Goal: Use online tool/utility: Use online tool/utility

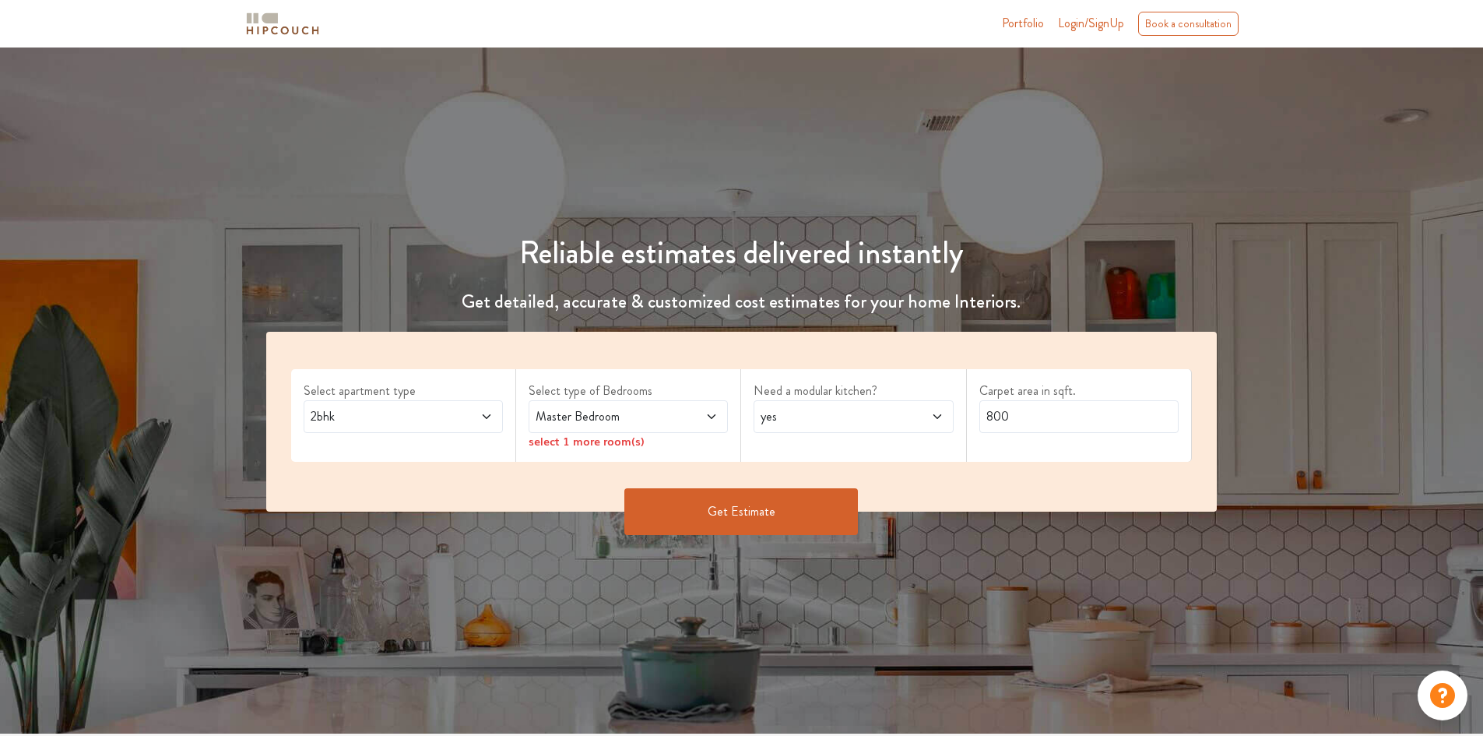
click at [458, 420] on span at bounding box center [469, 416] width 47 height 19
click at [467, 392] on label "Select apartment type" at bounding box center [403, 390] width 199 height 19
click at [460, 408] on span at bounding box center [469, 416] width 47 height 19
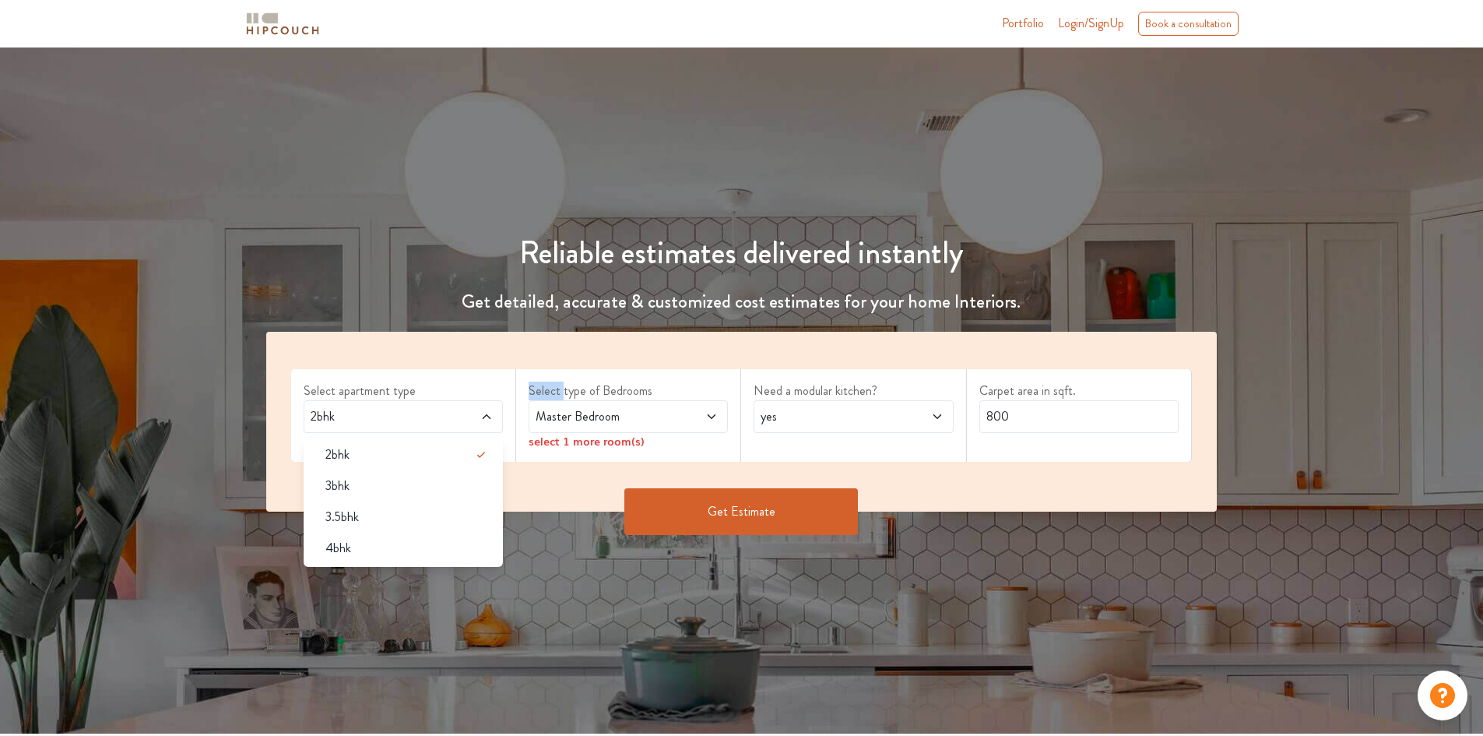
click at [460, 408] on span at bounding box center [469, 416] width 47 height 19
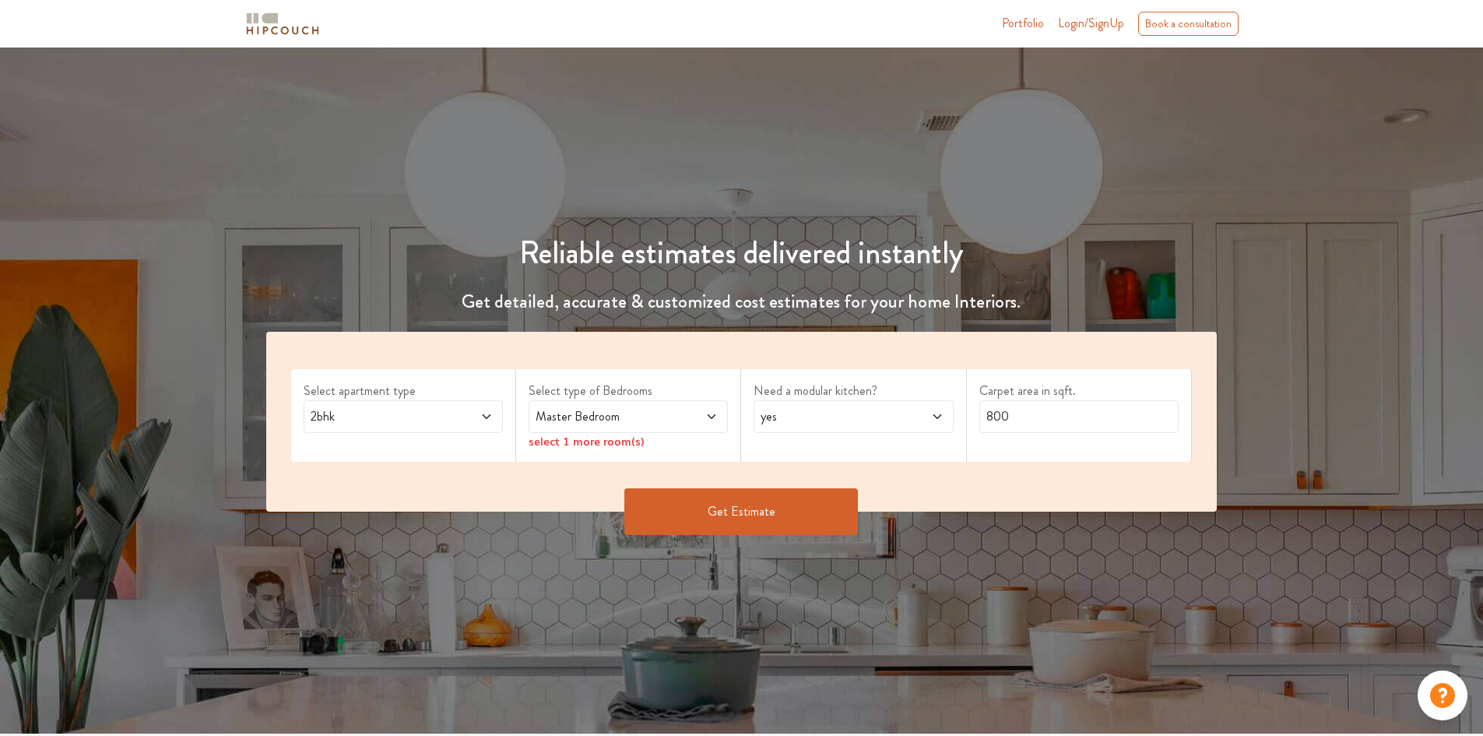
click at [694, 423] on span at bounding box center [695, 416] width 47 height 19
click at [843, 410] on span "yes" at bounding box center [826, 416] width 139 height 19
click at [804, 416] on span "yes" at bounding box center [826, 416] width 139 height 19
click at [461, 409] on span at bounding box center [469, 416] width 47 height 19
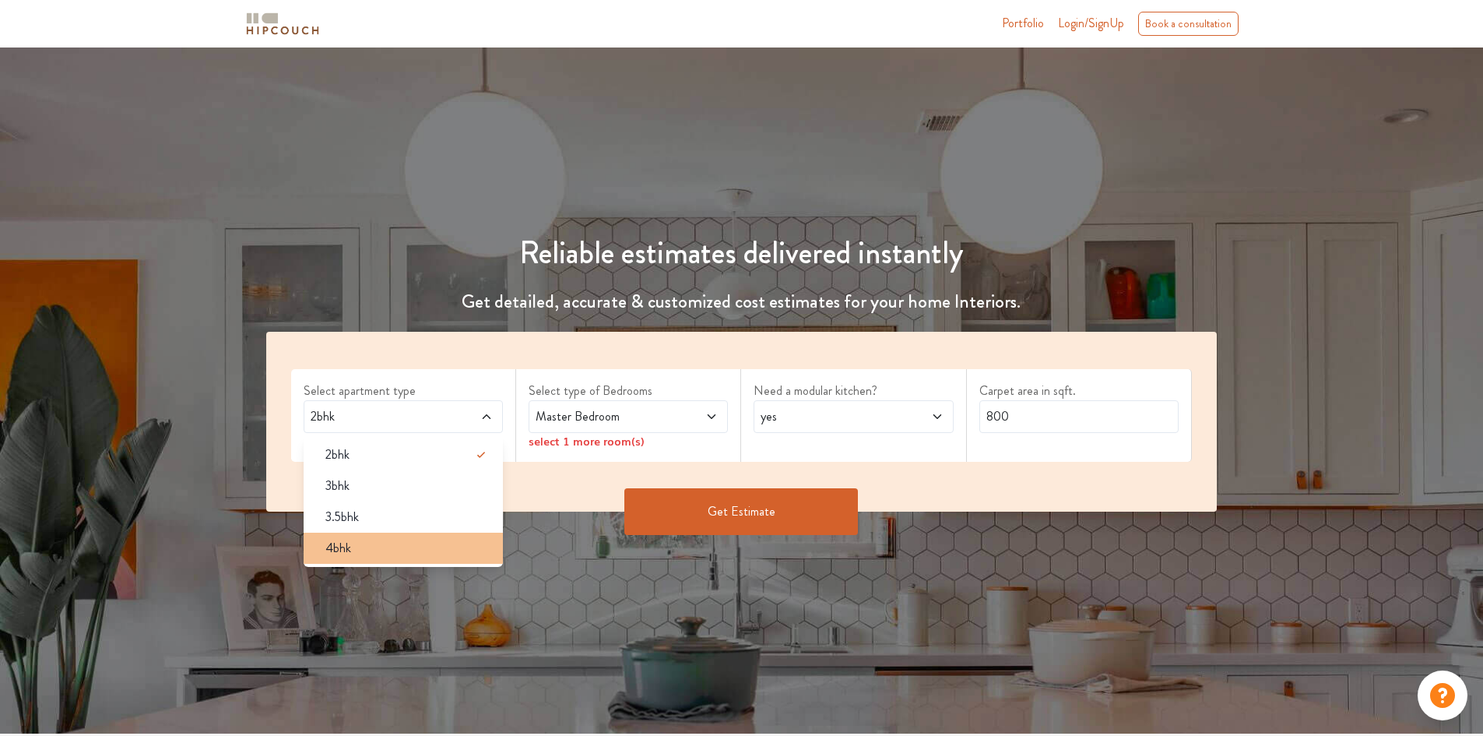
click at [346, 552] on span "4bhk" at bounding box center [338, 548] width 26 height 19
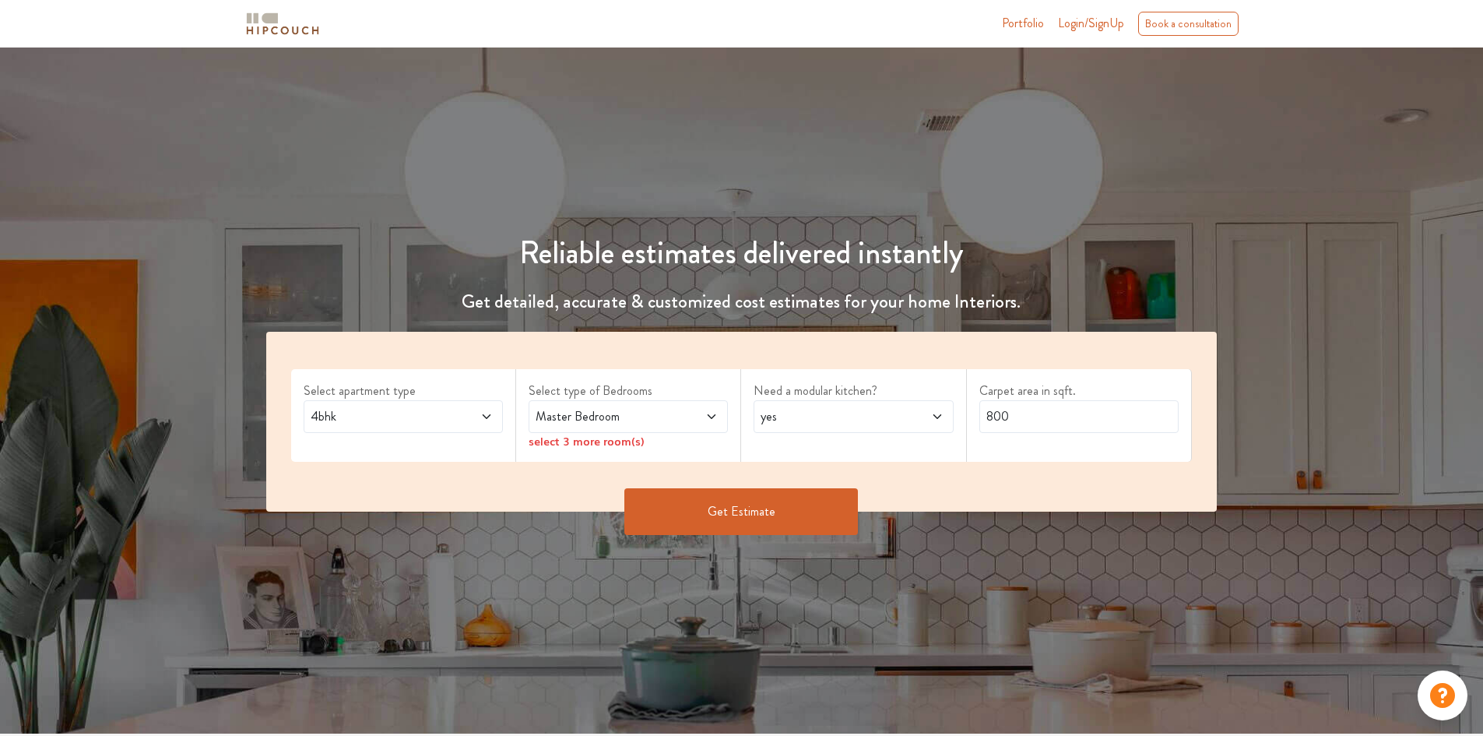
click at [690, 409] on span at bounding box center [695, 416] width 47 height 19
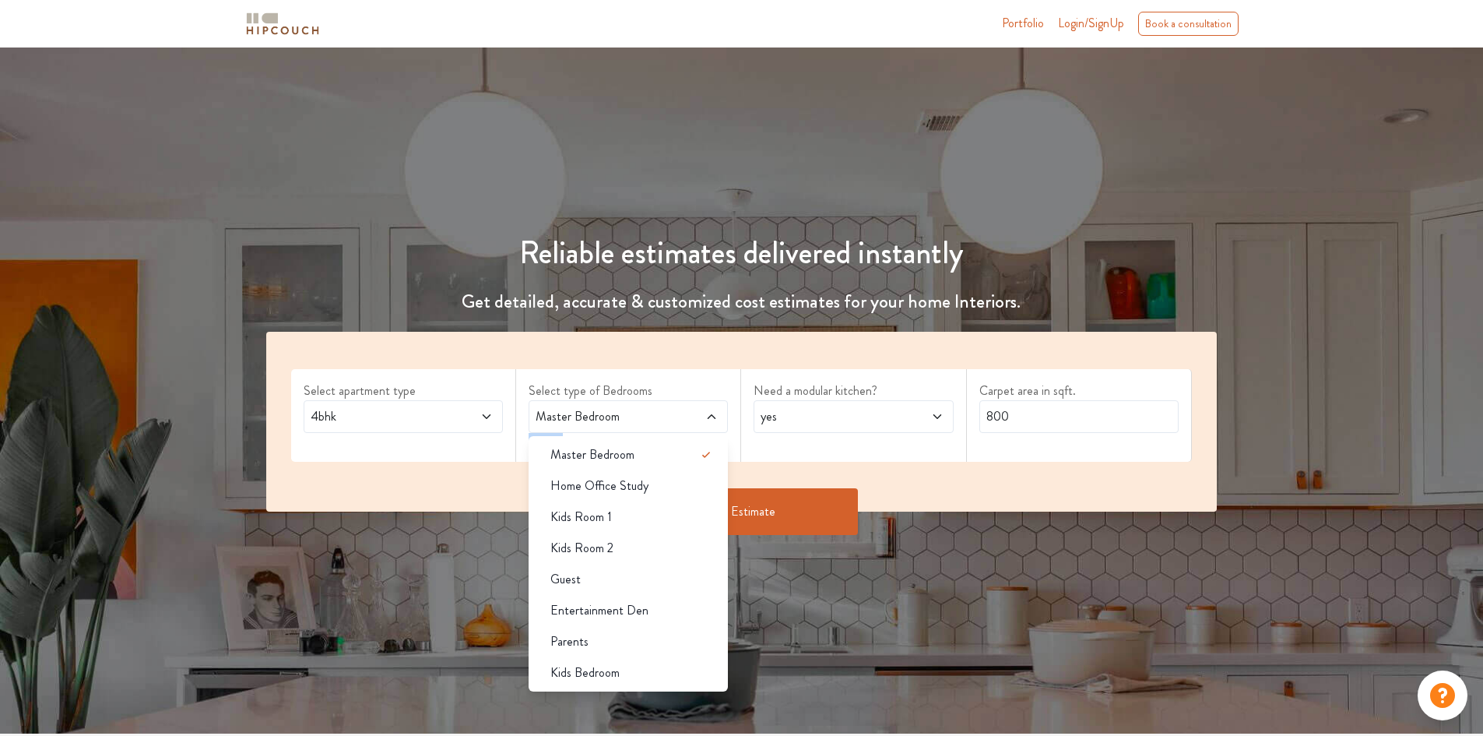
click at [690, 409] on span at bounding box center [695, 416] width 47 height 19
click at [665, 416] on span "Master Bedroom" at bounding box center [601, 416] width 139 height 19
click at [669, 421] on span "Master Bedroom" at bounding box center [601, 416] width 139 height 19
click at [765, 460] on div "Need a modular kitchen? yes" at bounding box center [853, 415] width 225 height 93
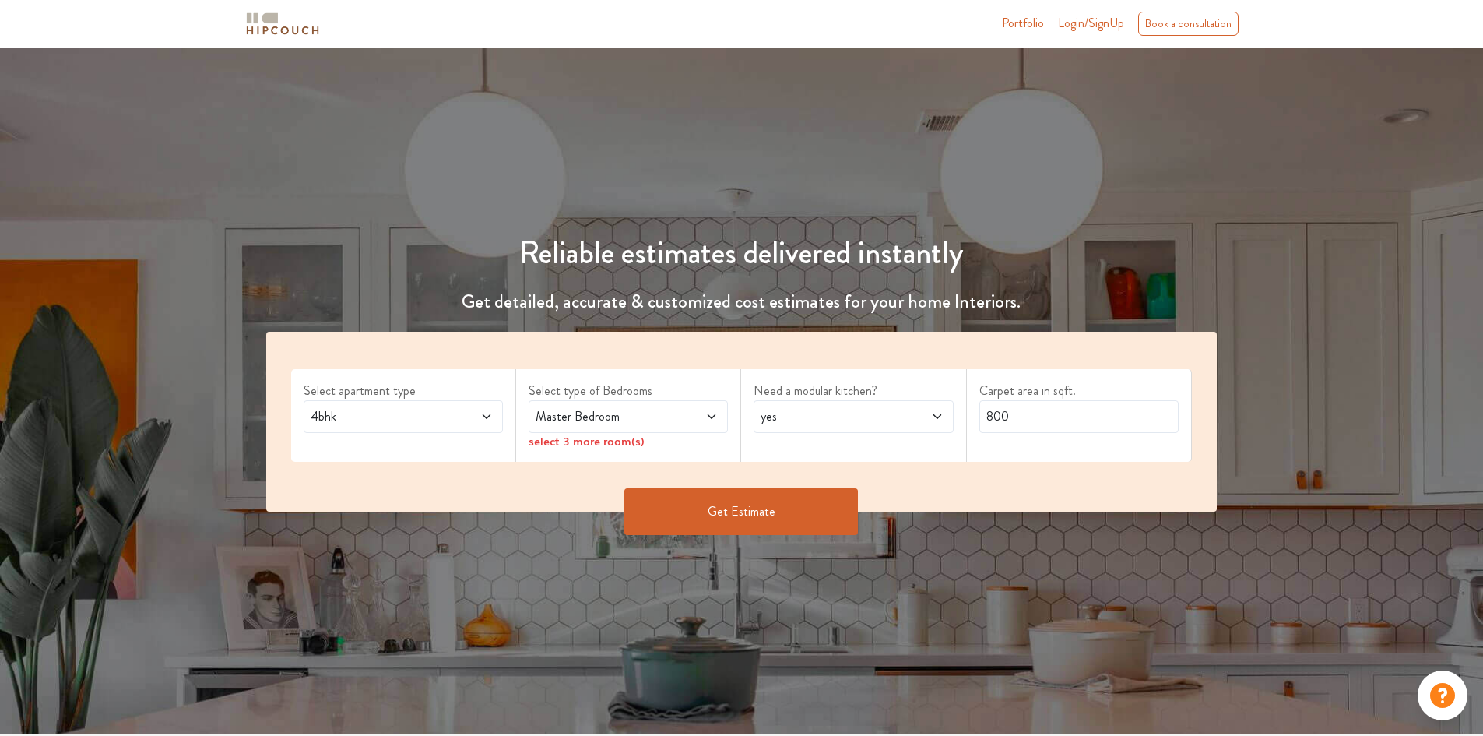
click at [684, 416] on span at bounding box center [695, 416] width 47 height 19
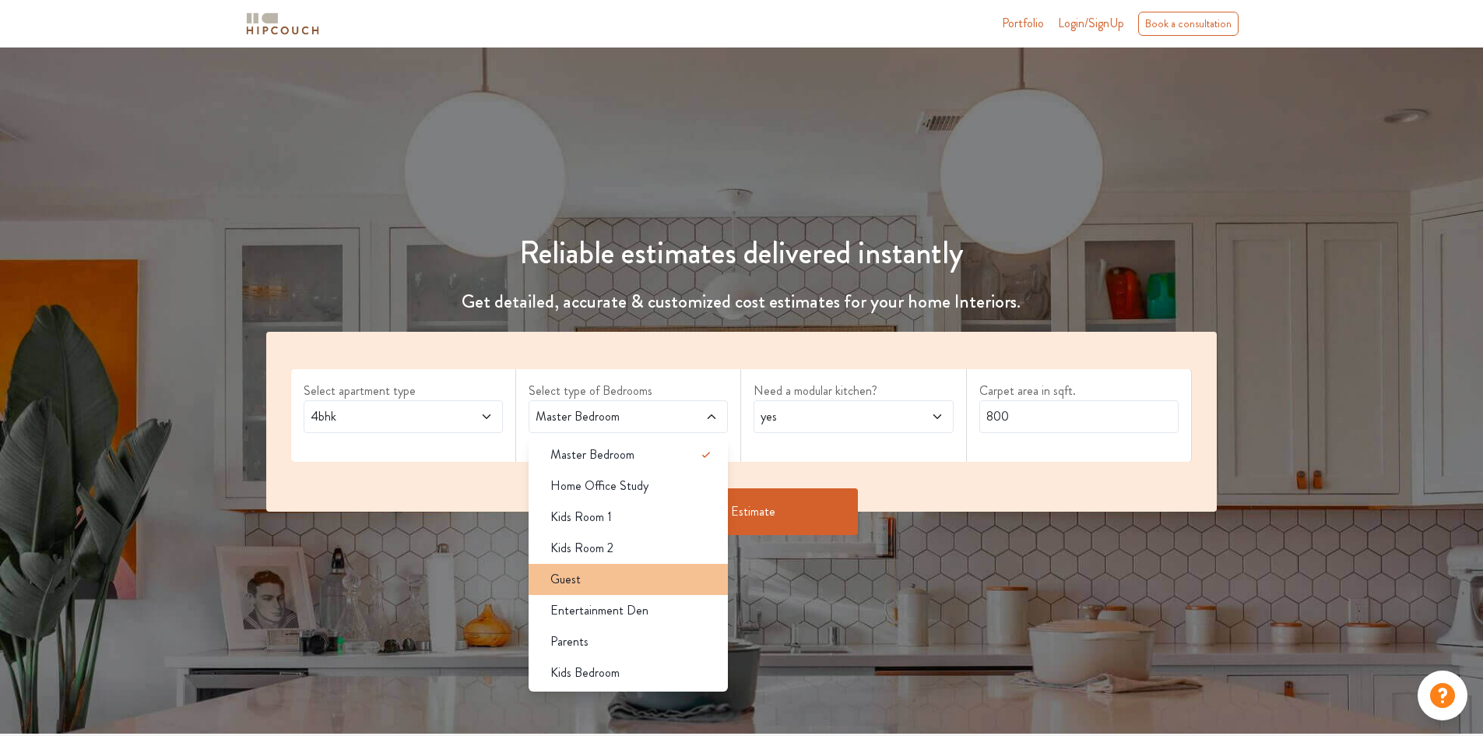
click at [590, 581] on div "Guest" at bounding box center [633, 579] width 190 height 19
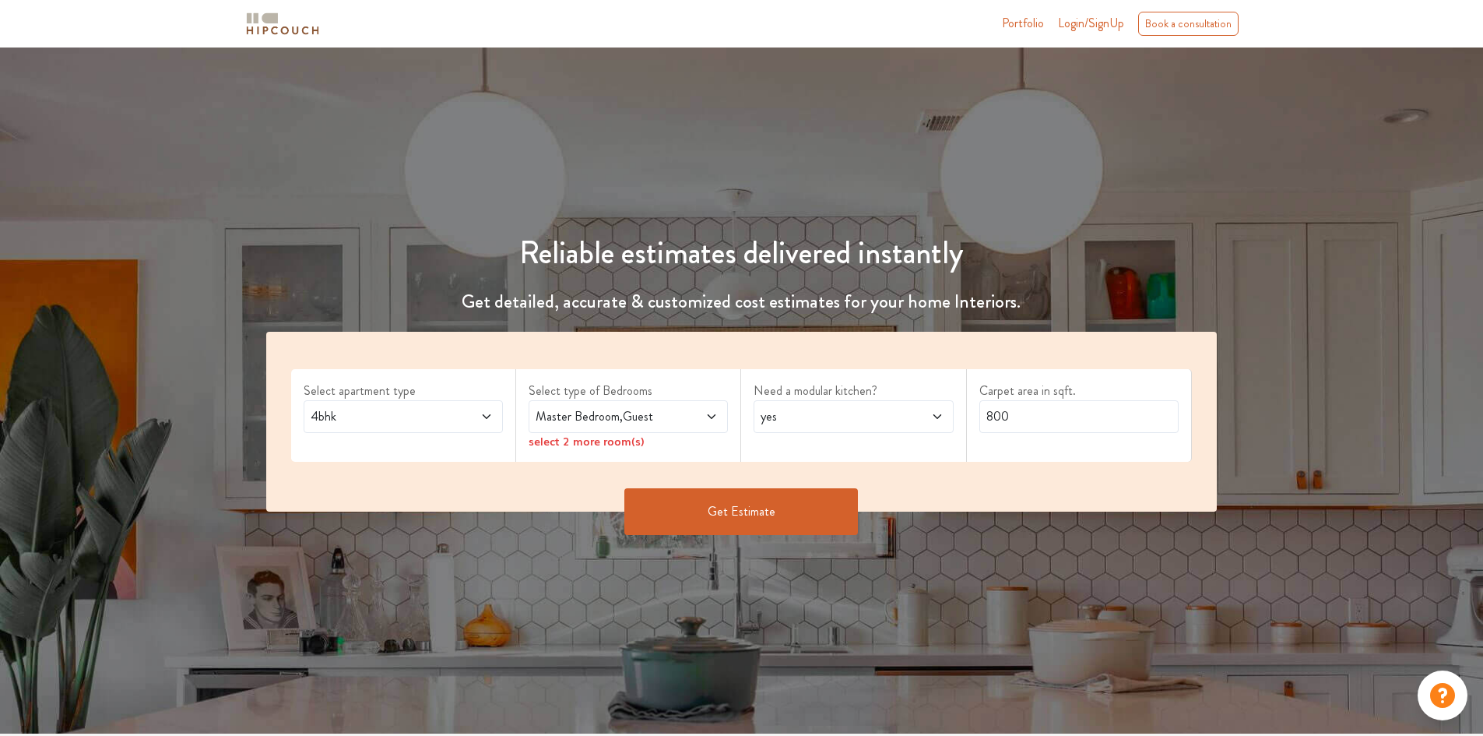
click at [696, 416] on span at bounding box center [695, 416] width 47 height 19
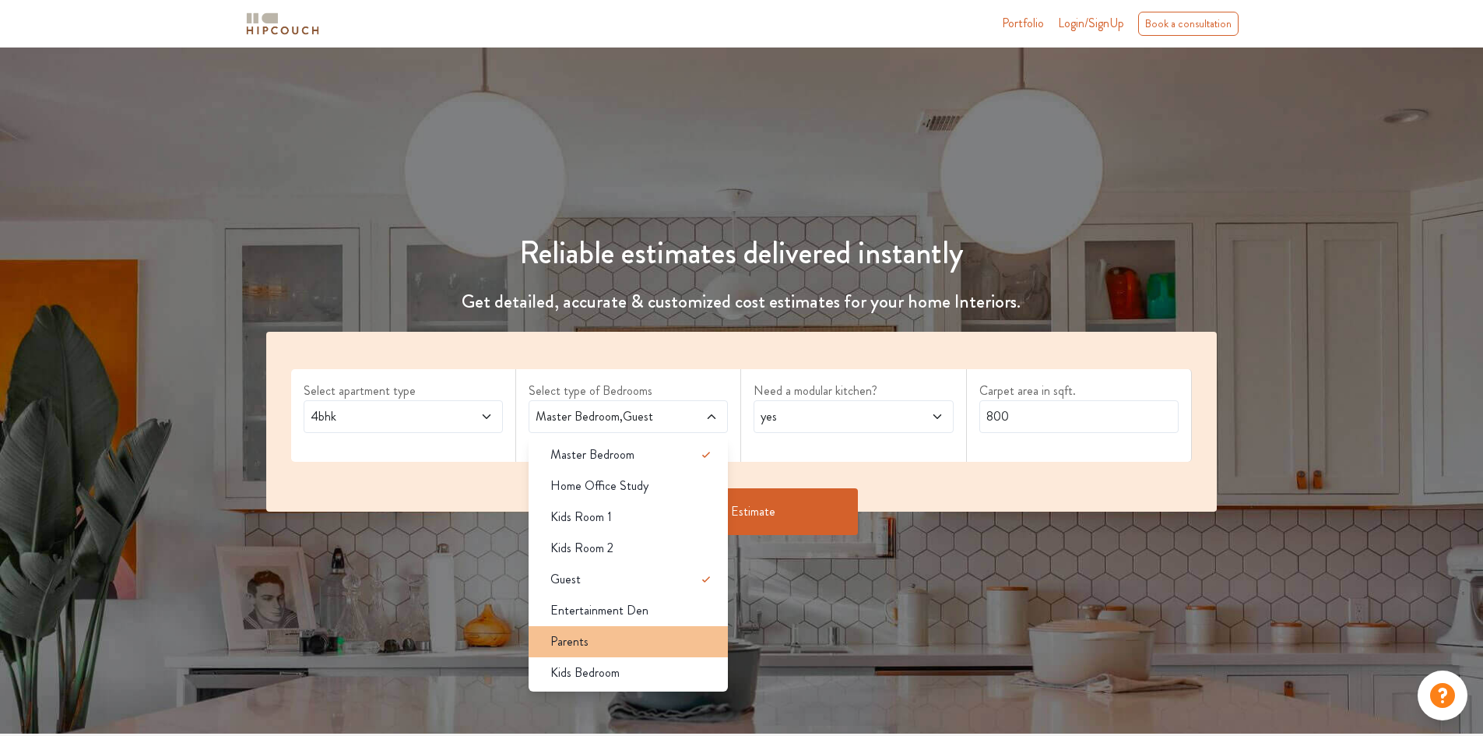
click at [581, 641] on span "Parents" at bounding box center [569, 641] width 38 height 19
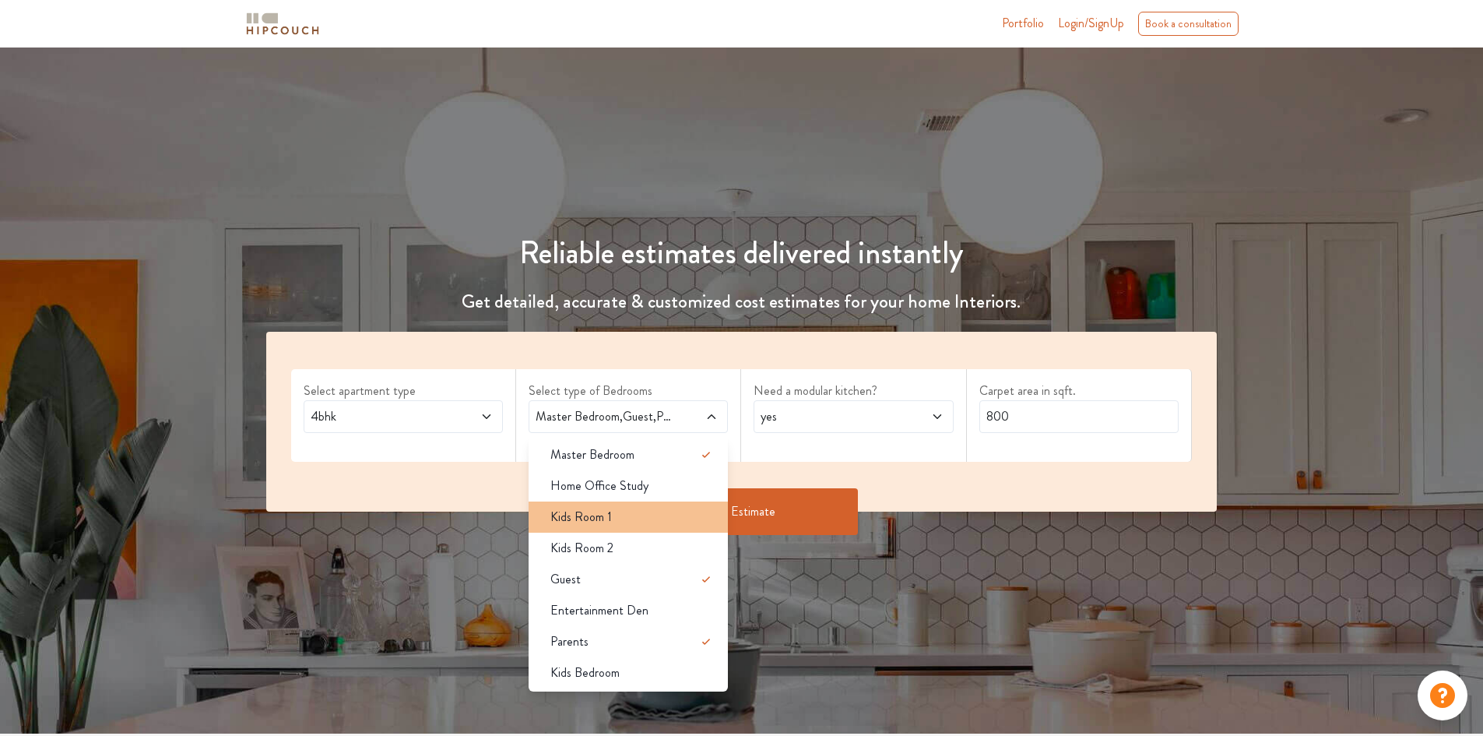
click at [588, 511] on span "Kids Room 1" at bounding box center [580, 517] width 61 height 19
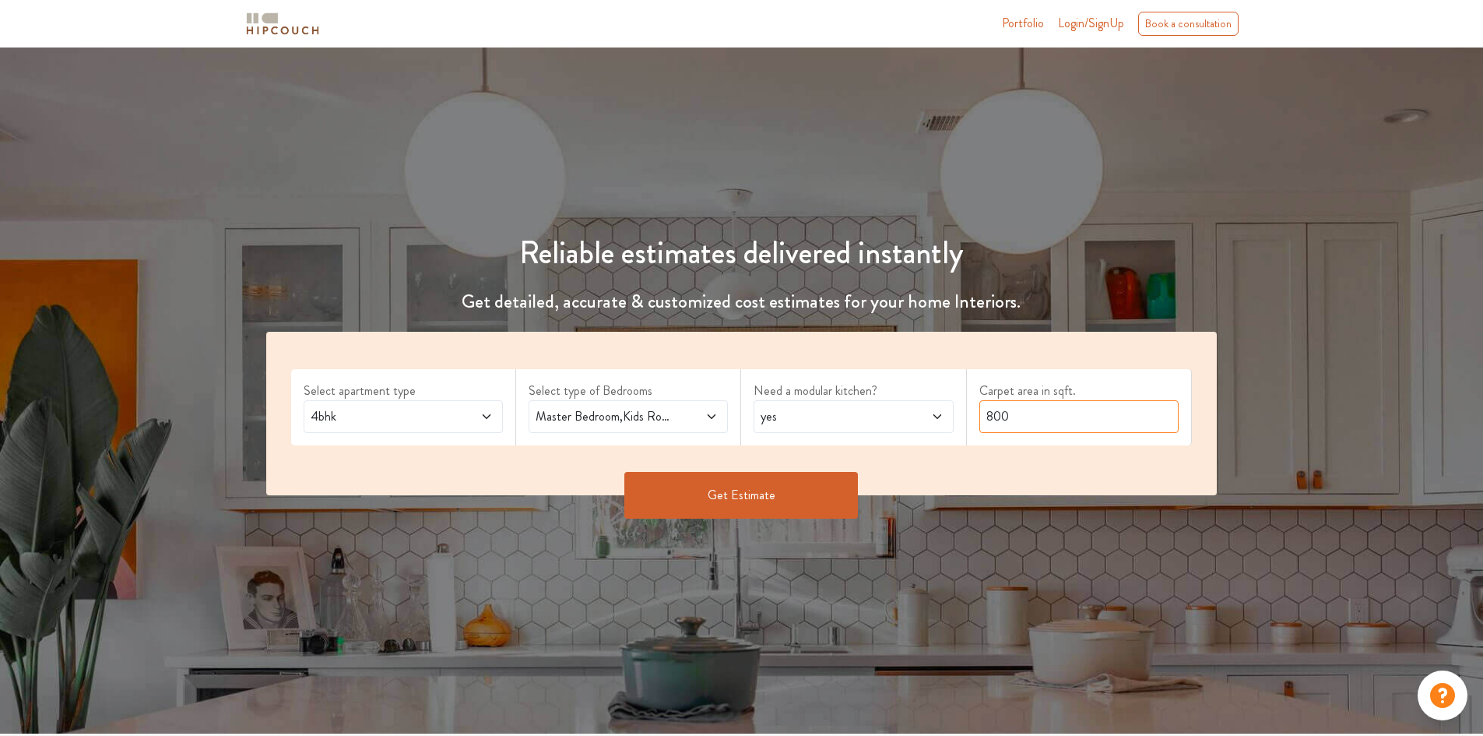
click at [1088, 405] on input "800" at bounding box center [1078, 416] width 199 height 33
drag, startPoint x: 1067, startPoint y: 419, endPoint x: 907, endPoint y: 429, distance: 160.7
click at [907, 429] on div "Select apartment type 4bhk Select type of Bedrooms Master Bedroom,Kids Room 1,G…" at bounding box center [741, 413] width 951 height 163
type input "8"
type input "4400"
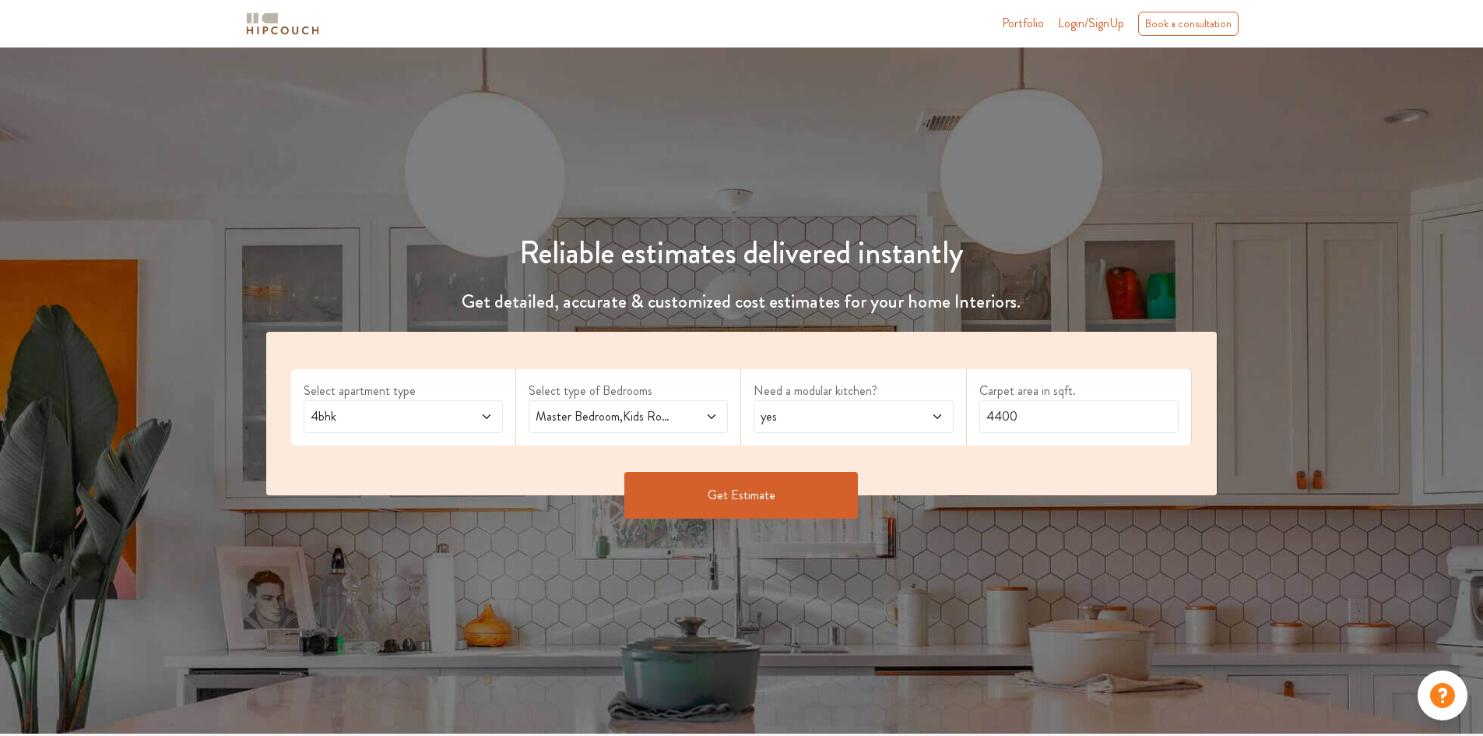
click at [741, 485] on button "Get Estimate" at bounding box center [741, 495] width 234 height 47
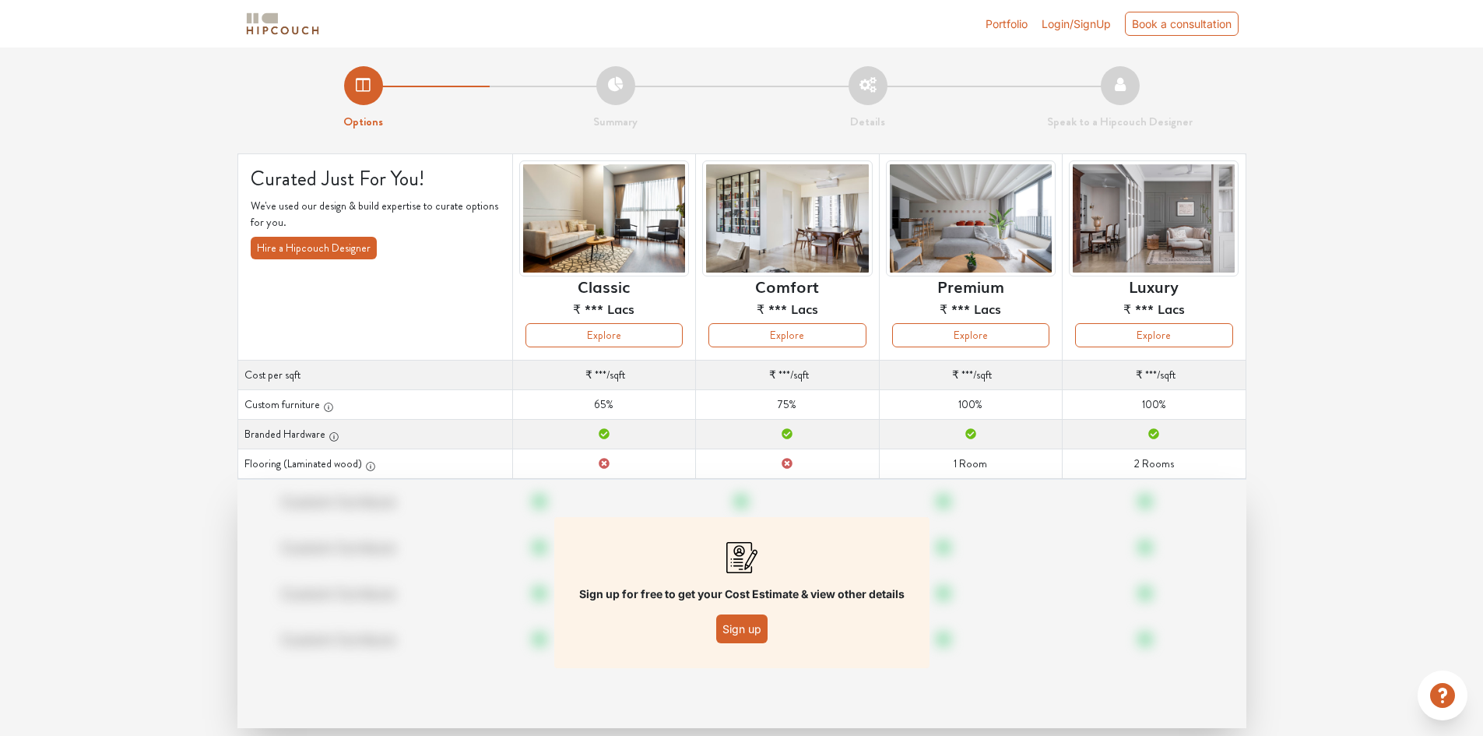
click at [744, 622] on button "Sign up" at bounding box center [741, 628] width 51 height 29
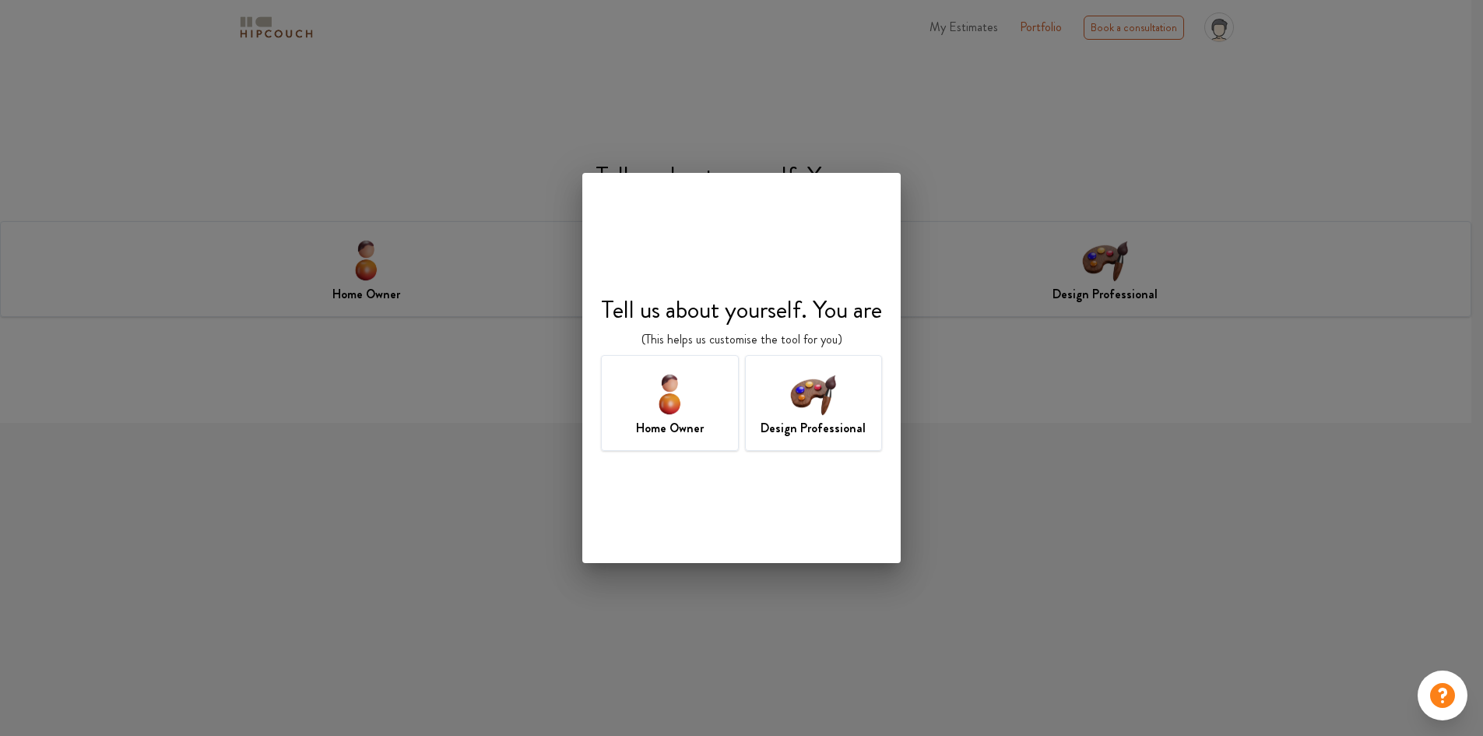
click at [795, 395] on img at bounding box center [813, 393] width 51 height 51
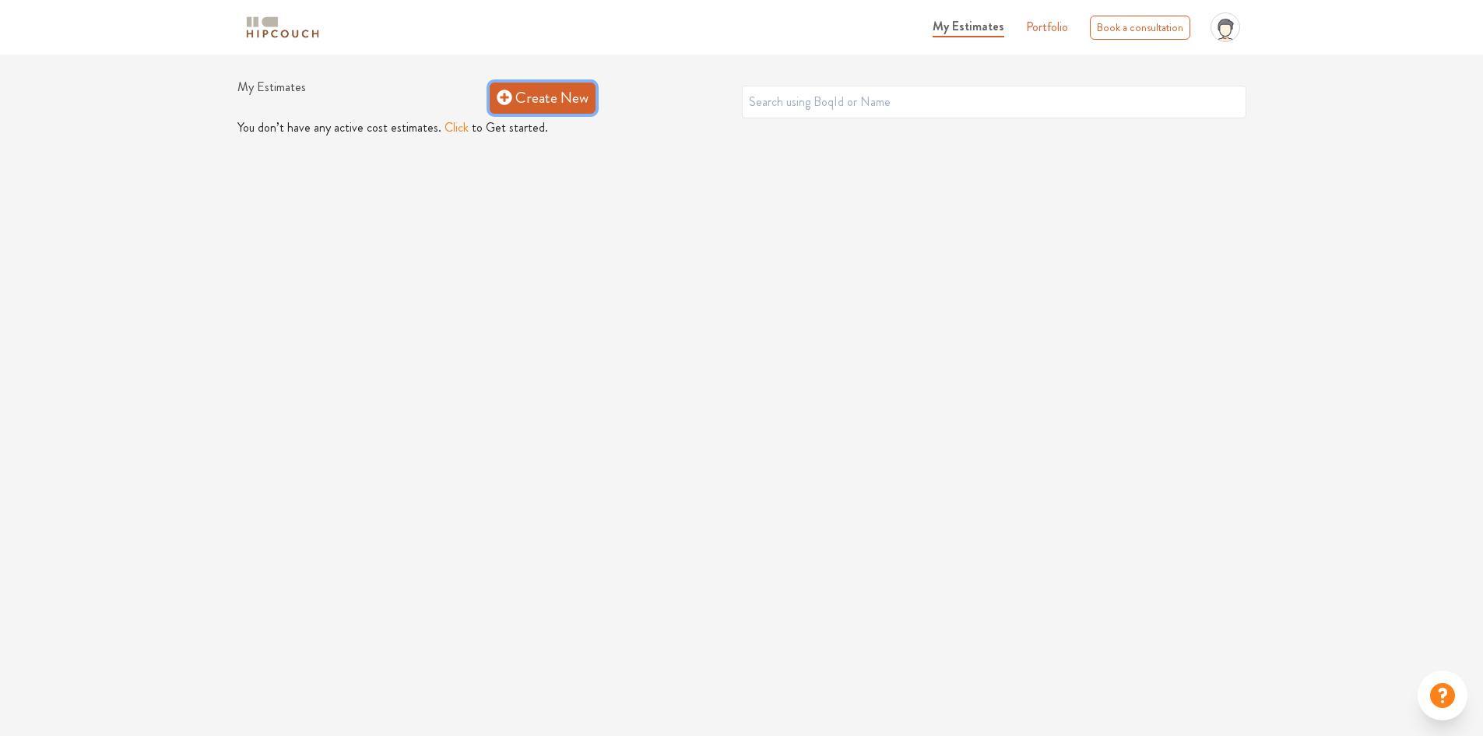
click at [538, 102] on link "Create New" at bounding box center [543, 98] width 106 height 31
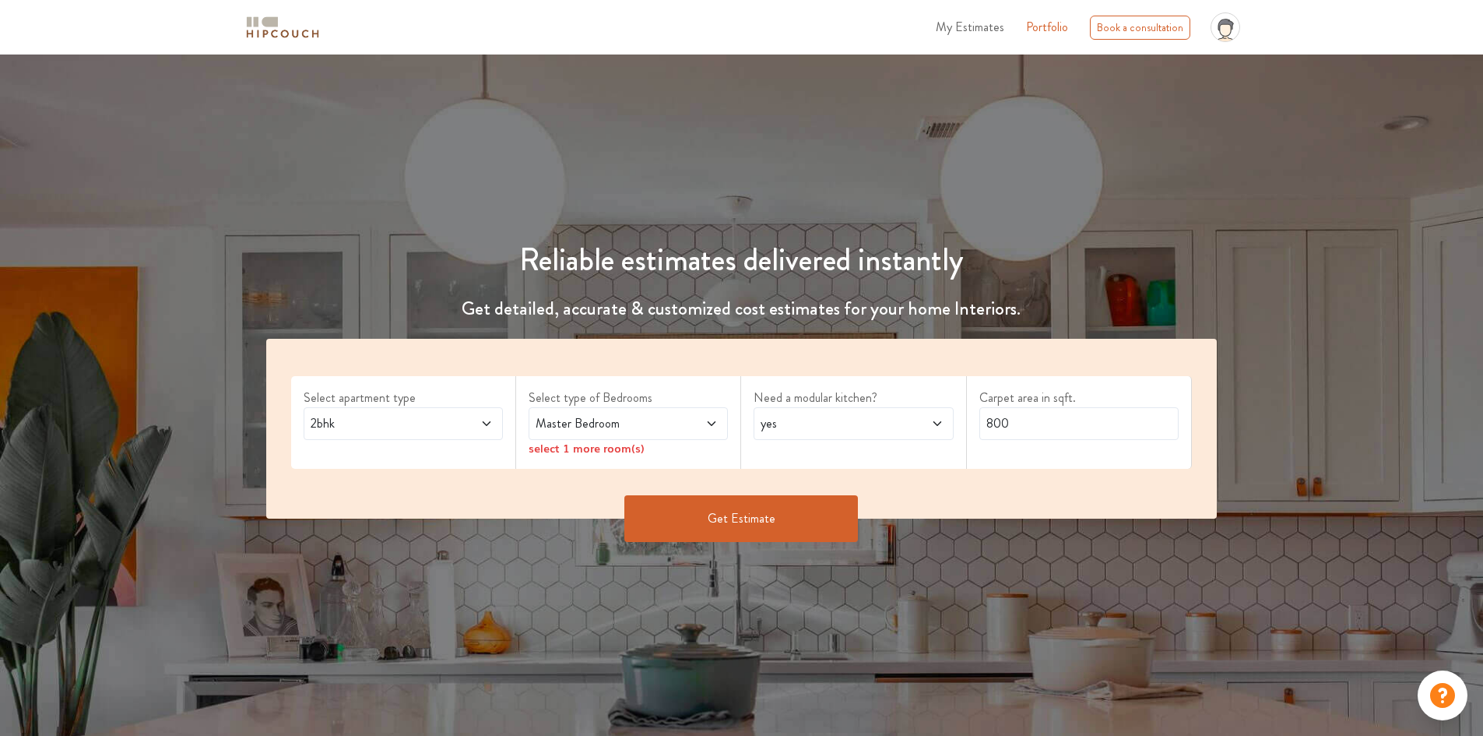
click at [444, 420] on span "2bhk" at bounding box center [376, 423] width 139 height 19
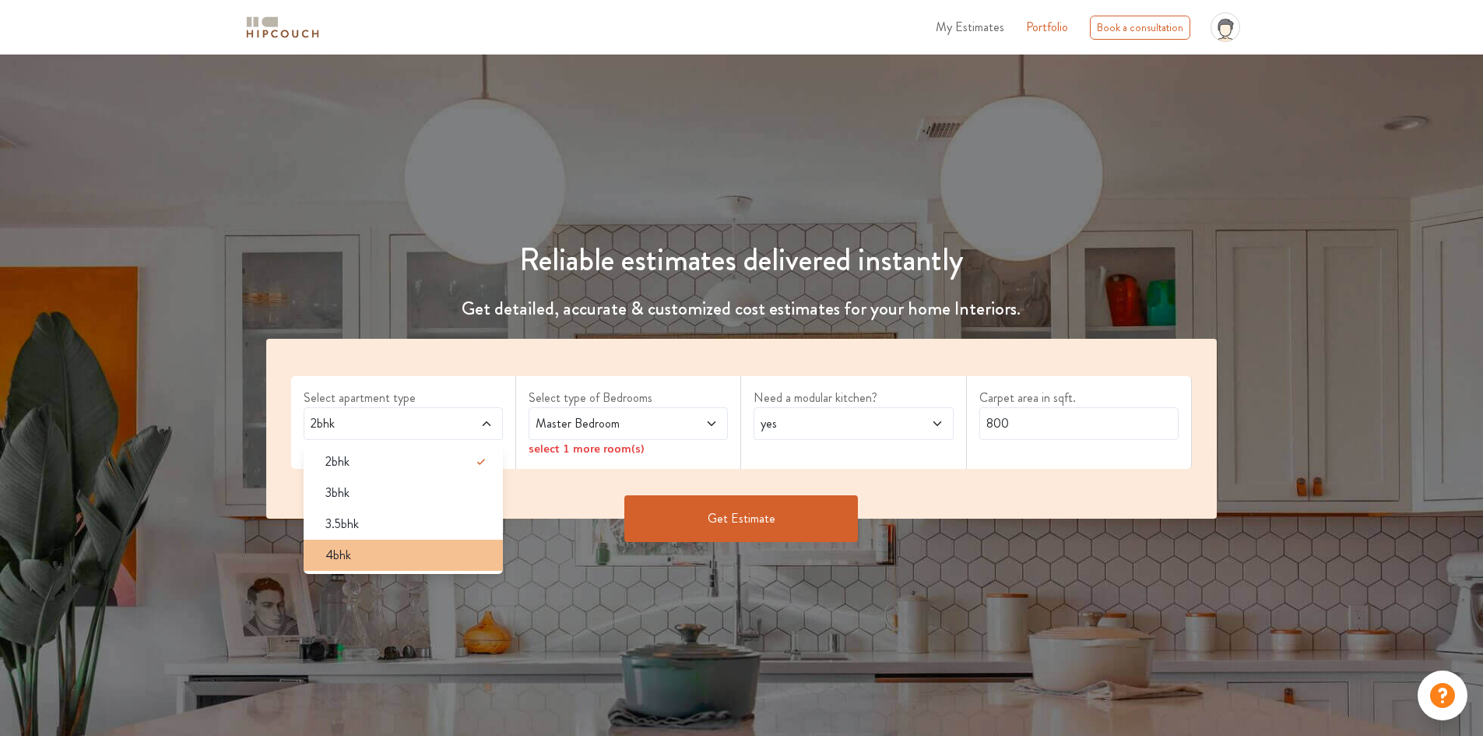
click at [374, 539] on li "4bhk" at bounding box center [403, 554] width 199 height 31
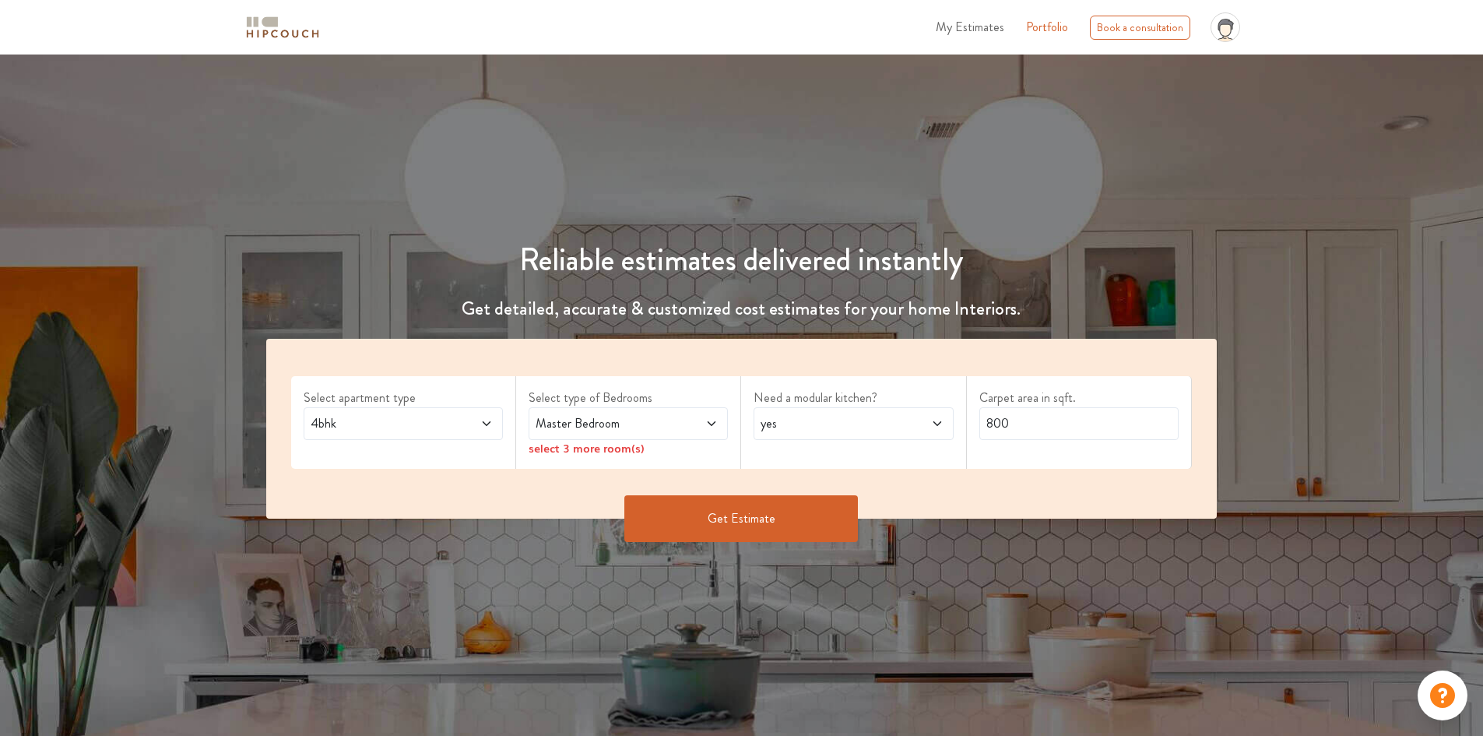
drag, startPoint x: 706, startPoint y: 408, endPoint x: 700, endPoint y: 433, distance: 25.7
click at [705, 415] on div "Master Bedroom" at bounding box center [628, 423] width 199 height 33
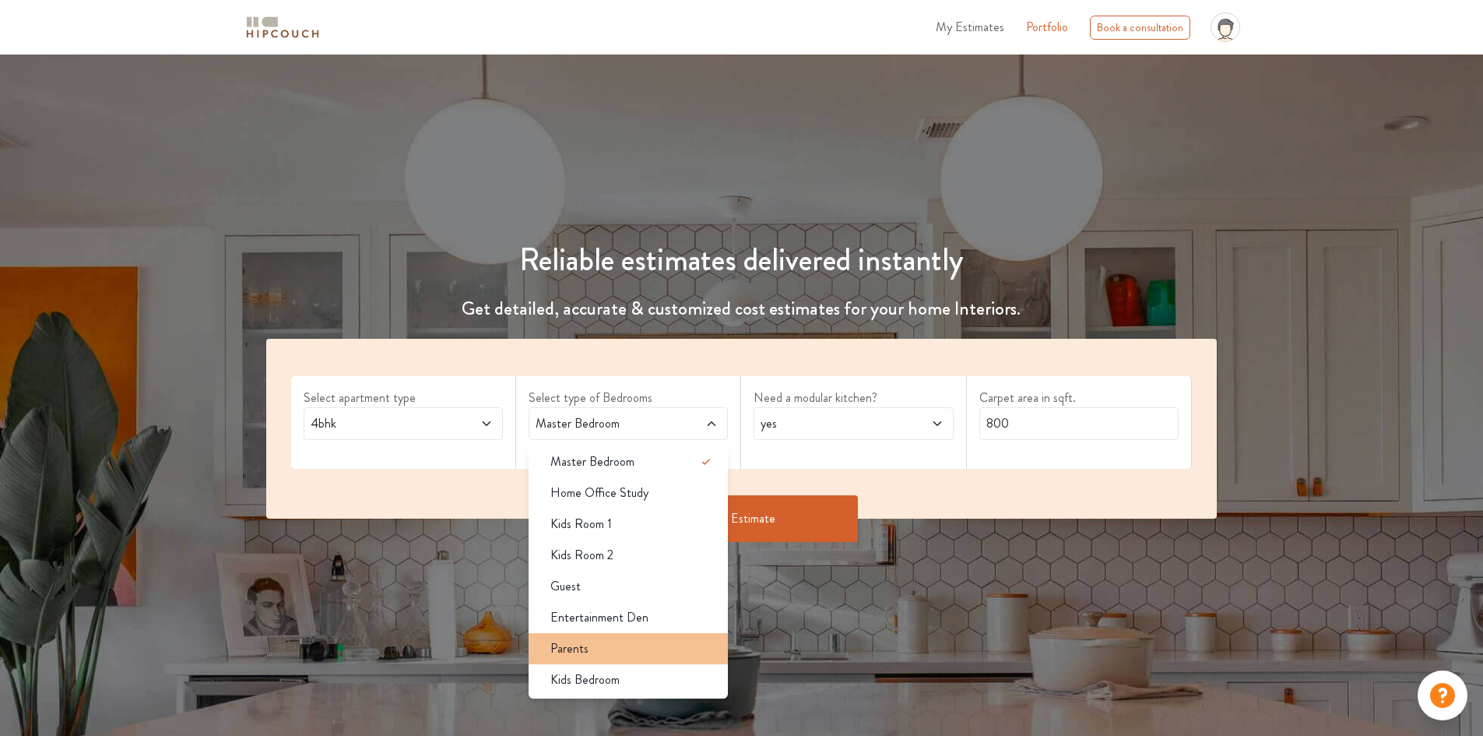
click at [574, 651] on span "Parents" at bounding box center [569, 648] width 38 height 19
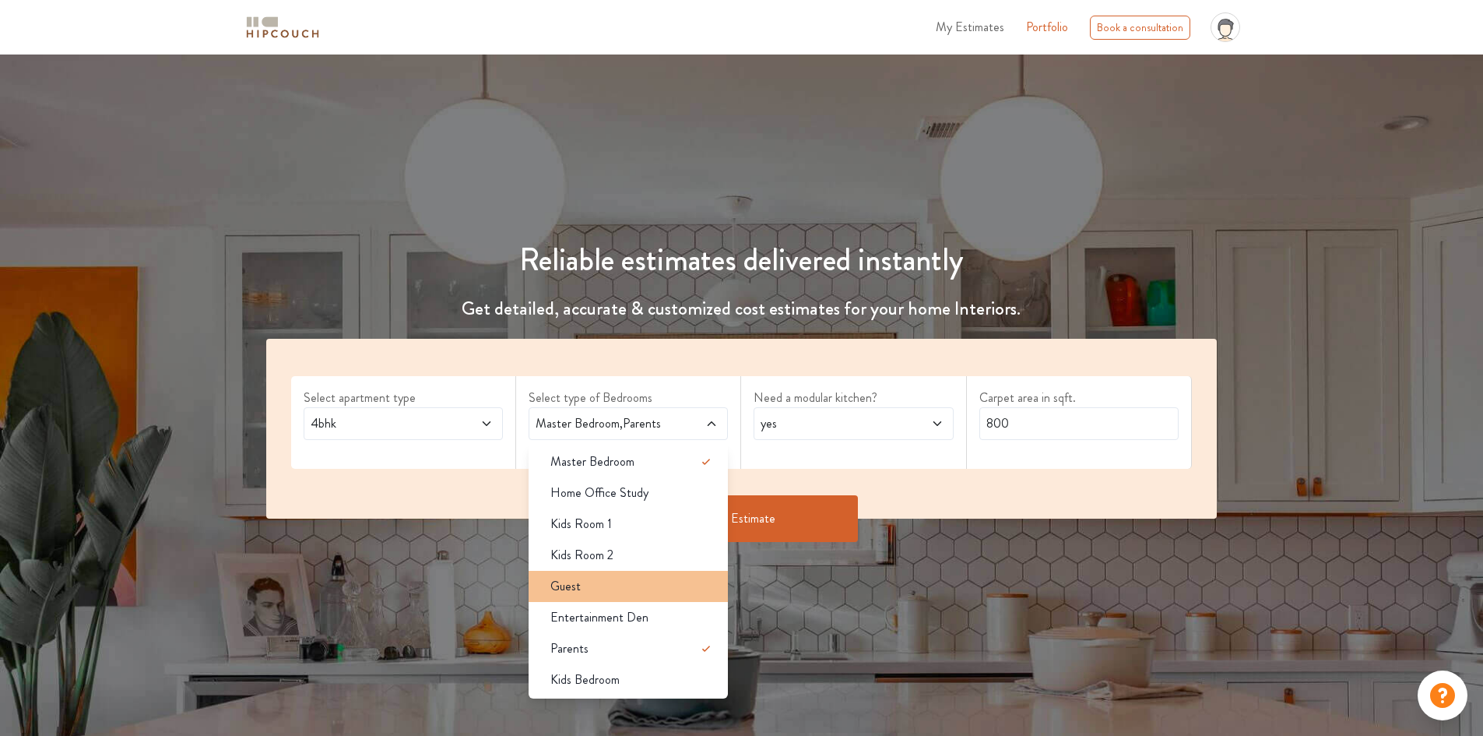
click at [586, 582] on div "Guest" at bounding box center [633, 586] width 190 height 19
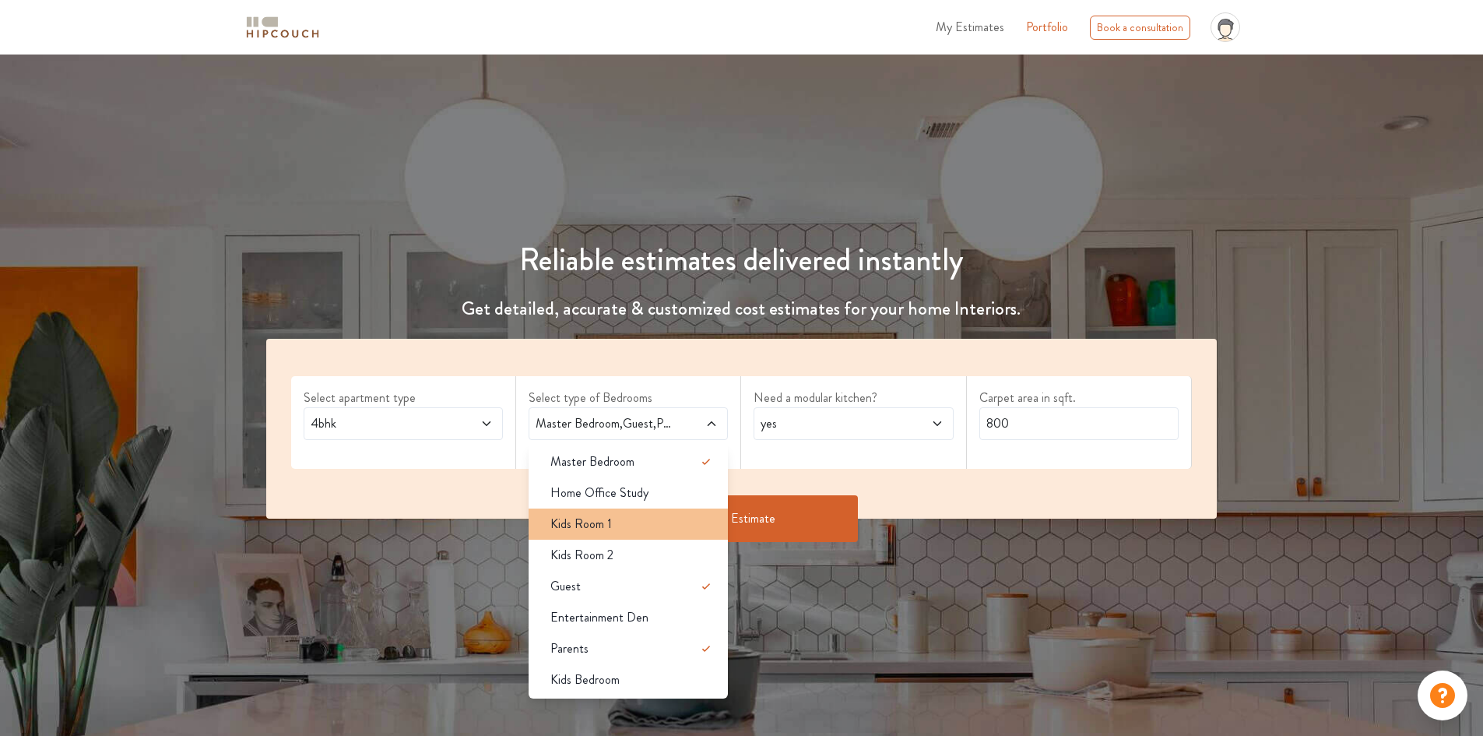
click at [595, 524] on span "Kids Room 1" at bounding box center [580, 524] width 61 height 19
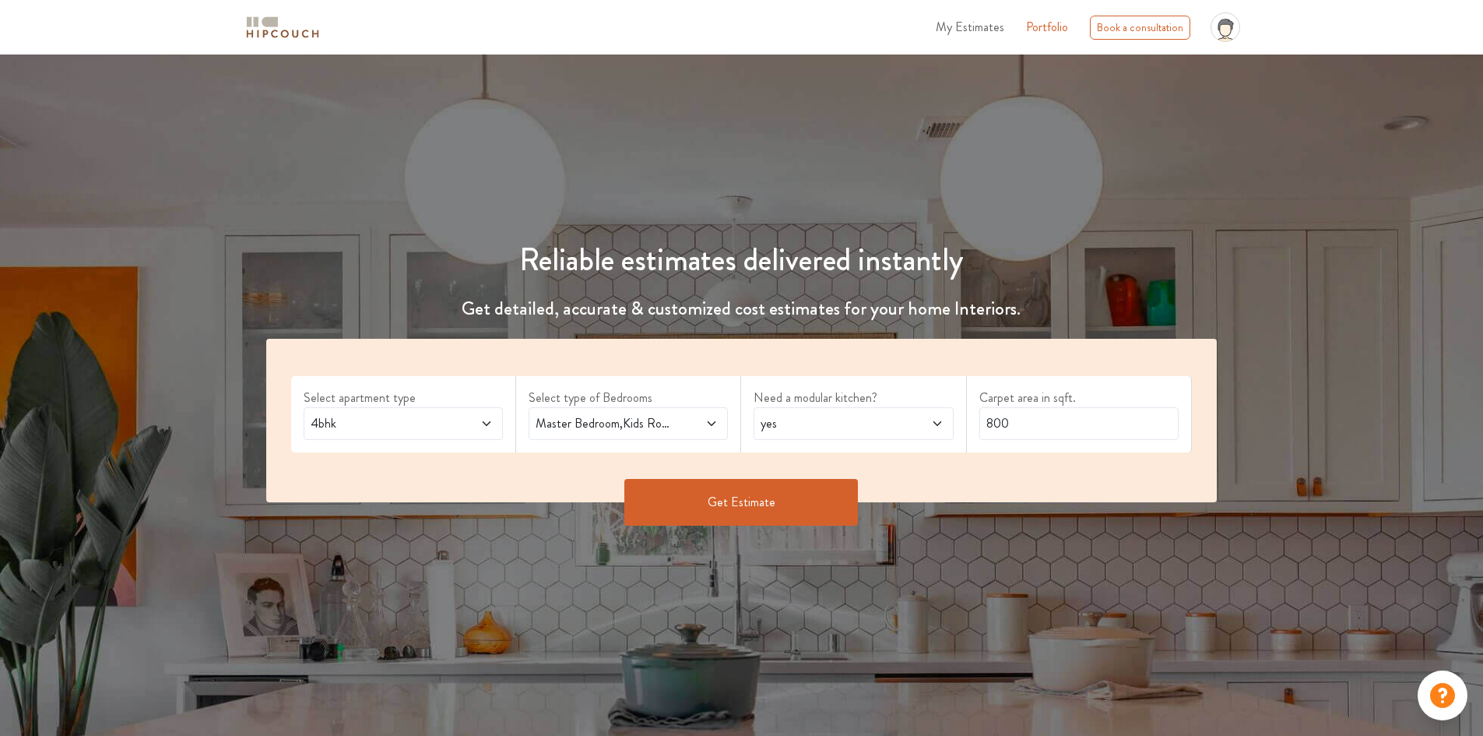
click at [831, 420] on span "yes" at bounding box center [826, 423] width 139 height 19
click at [852, 423] on span "yes" at bounding box center [826, 423] width 139 height 19
click at [852, 416] on span "yes" at bounding box center [826, 423] width 139 height 19
click at [1020, 471] on div "Select apartment type 4bhk Select type of Bedrooms Master Bedroom,Kids Room 1,G…" at bounding box center [741, 420] width 951 height 163
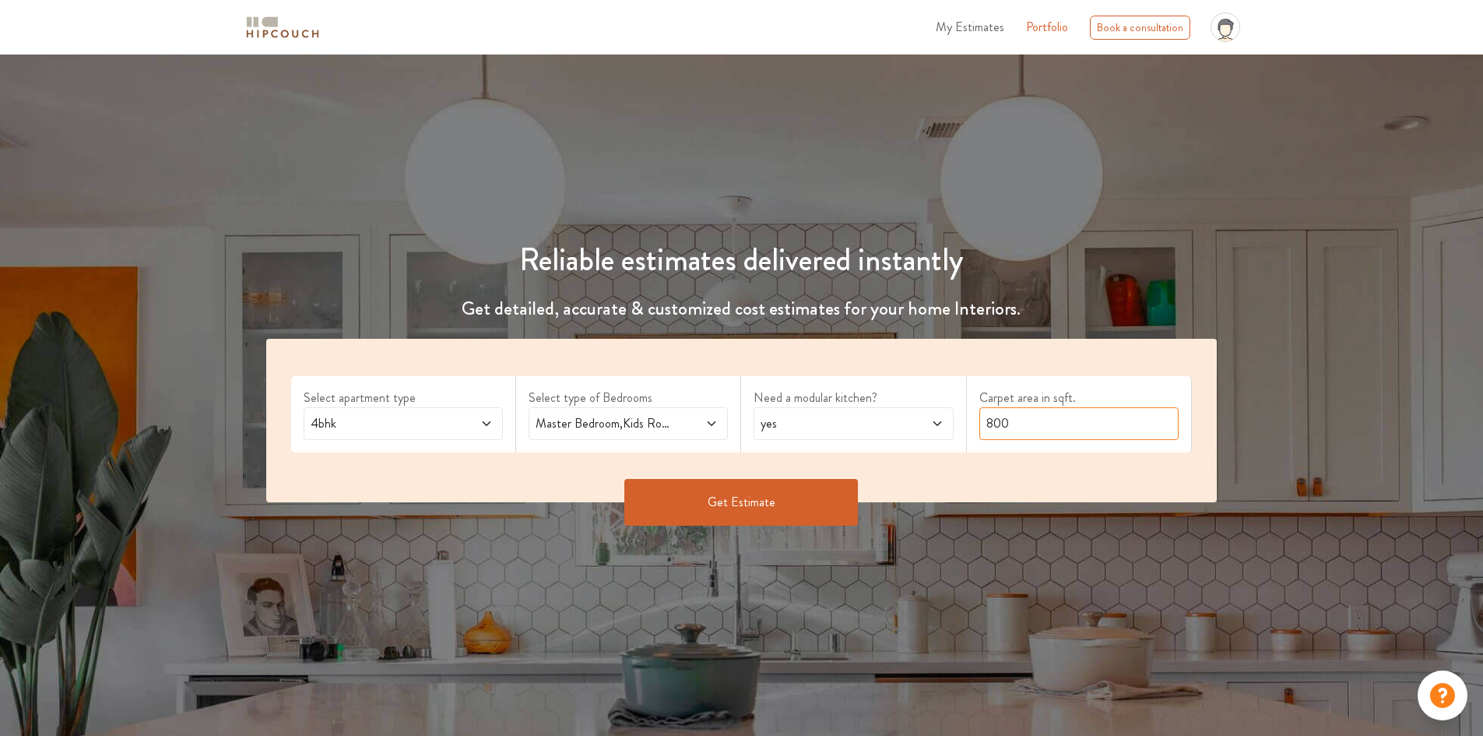
drag, startPoint x: 1028, startPoint y: 433, endPoint x: 932, endPoint y: 431, distance: 96.5
click at [961, 428] on div "Select apartment type 4bhk Select type of Bedrooms Master Bedroom,Kids Room 1,G…" at bounding box center [741, 420] width 951 height 163
type input "4400"
click at [728, 491] on button "Get Estimate" at bounding box center [741, 502] width 234 height 47
